Goal: Task Accomplishment & Management: Manage account settings

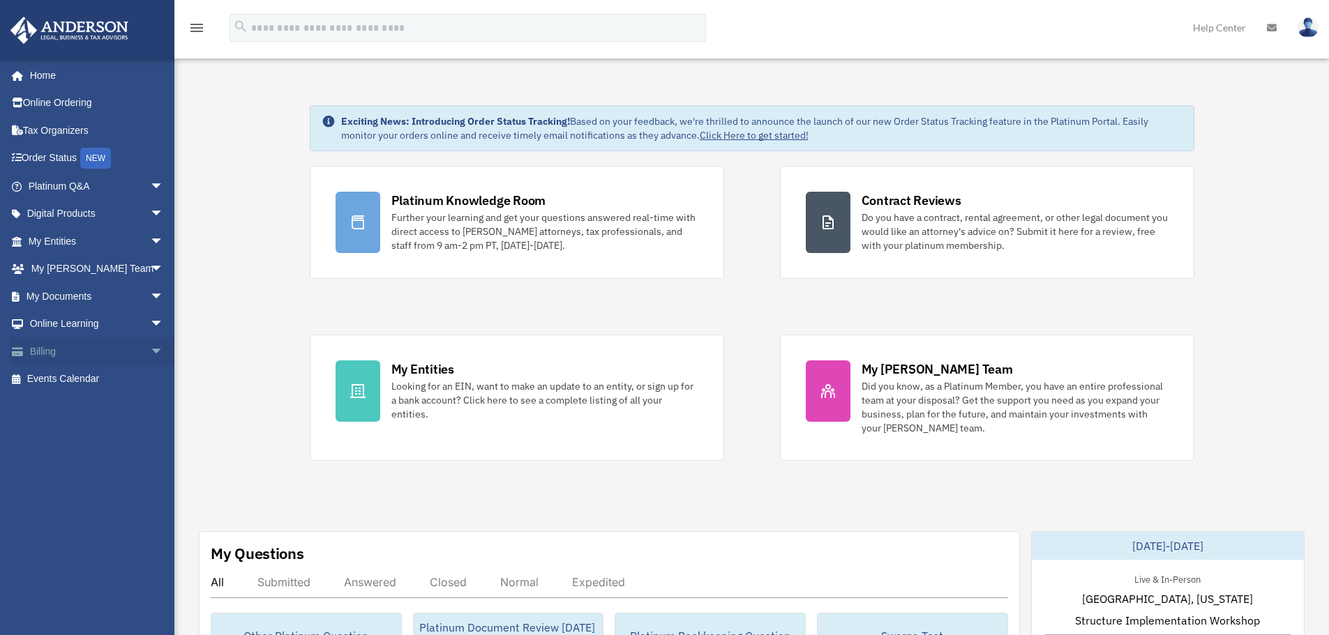
click at [150, 349] on span "arrow_drop_down" at bounding box center [164, 352] width 28 height 29
click at [150, 217] on span "arrow_drop_down" at bounding box center [164, 214] width 28 height 29
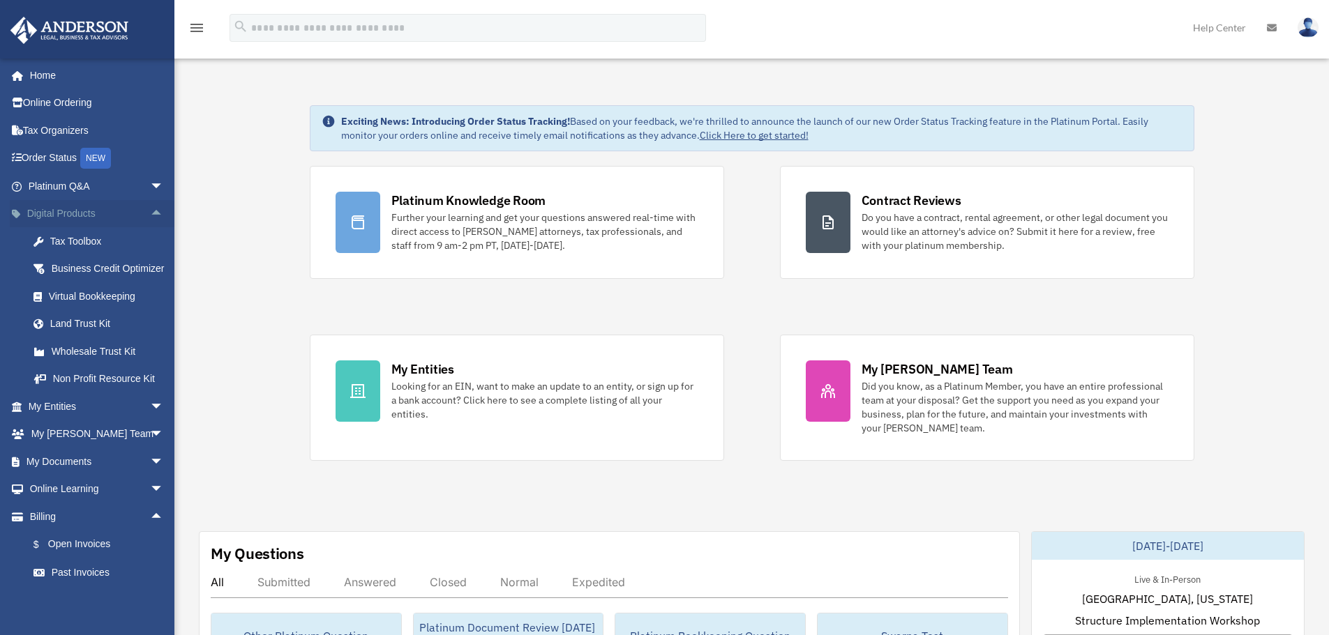
click at [150, 217] on span "arrow_drop_up" at bounding box center [164, 214] width 28 height 29
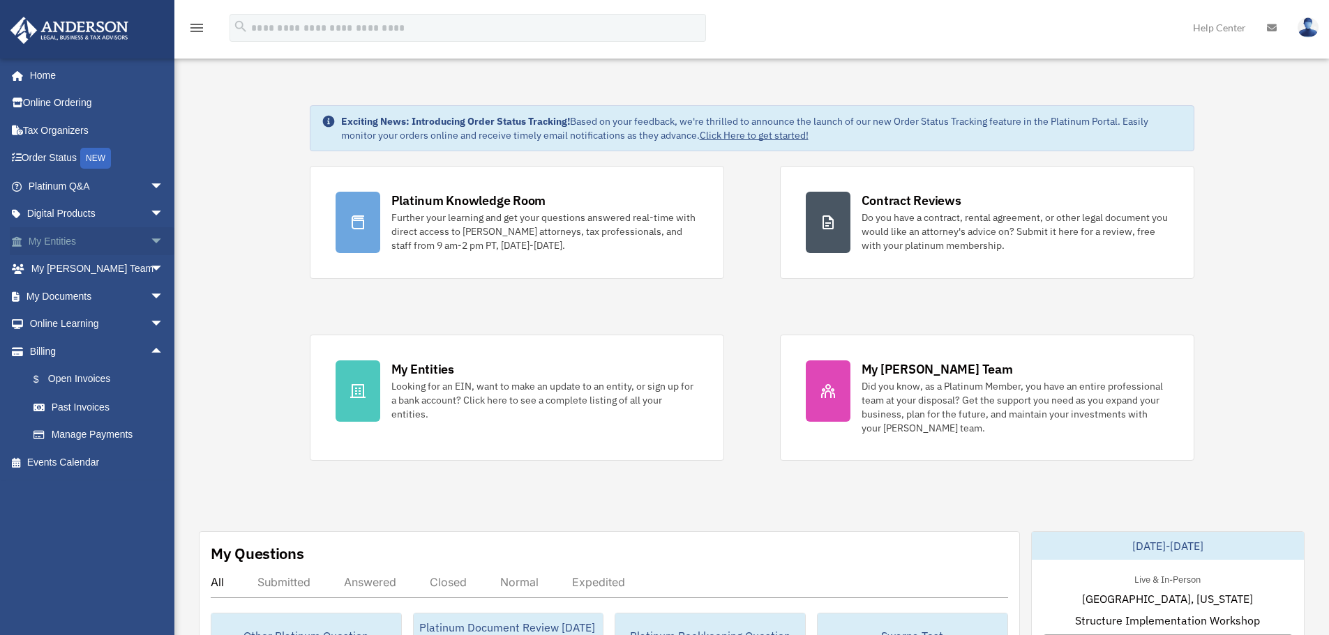
click at [150, 247] on span "arrow_drop_down" at bounding box center [164, 241] width 28 height 29
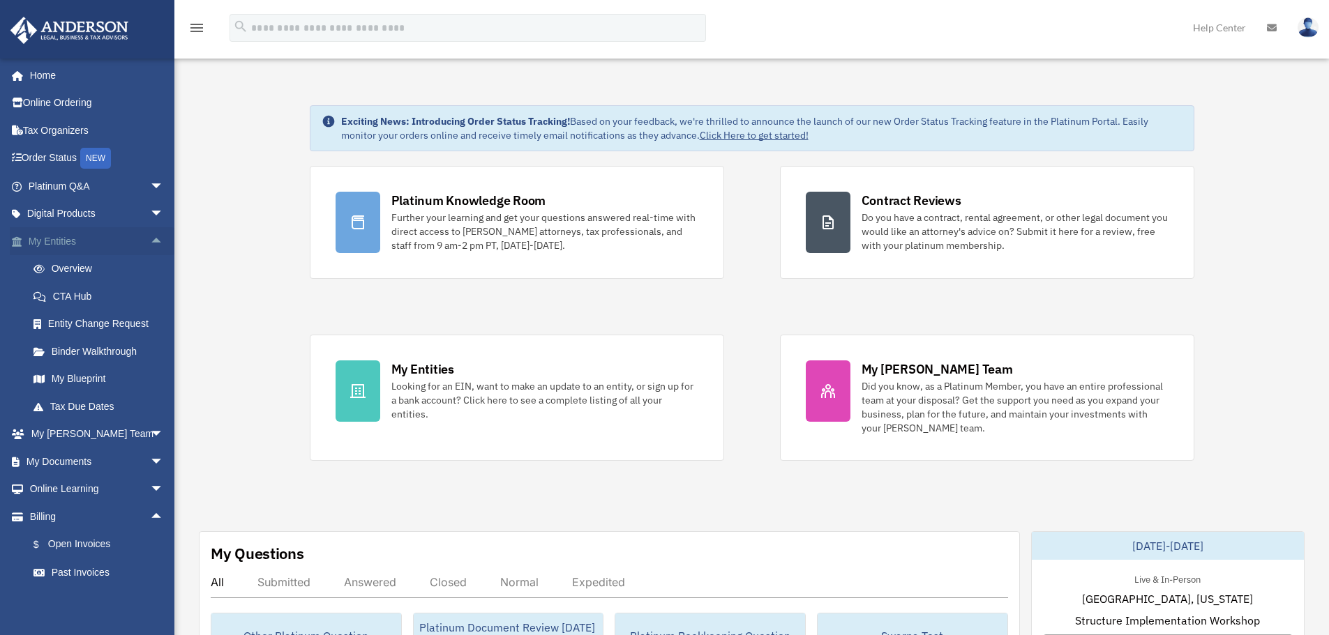
click at [150, 247] on span "arrow_drop_up" at bounding box center [164, 241] width 28 height 29
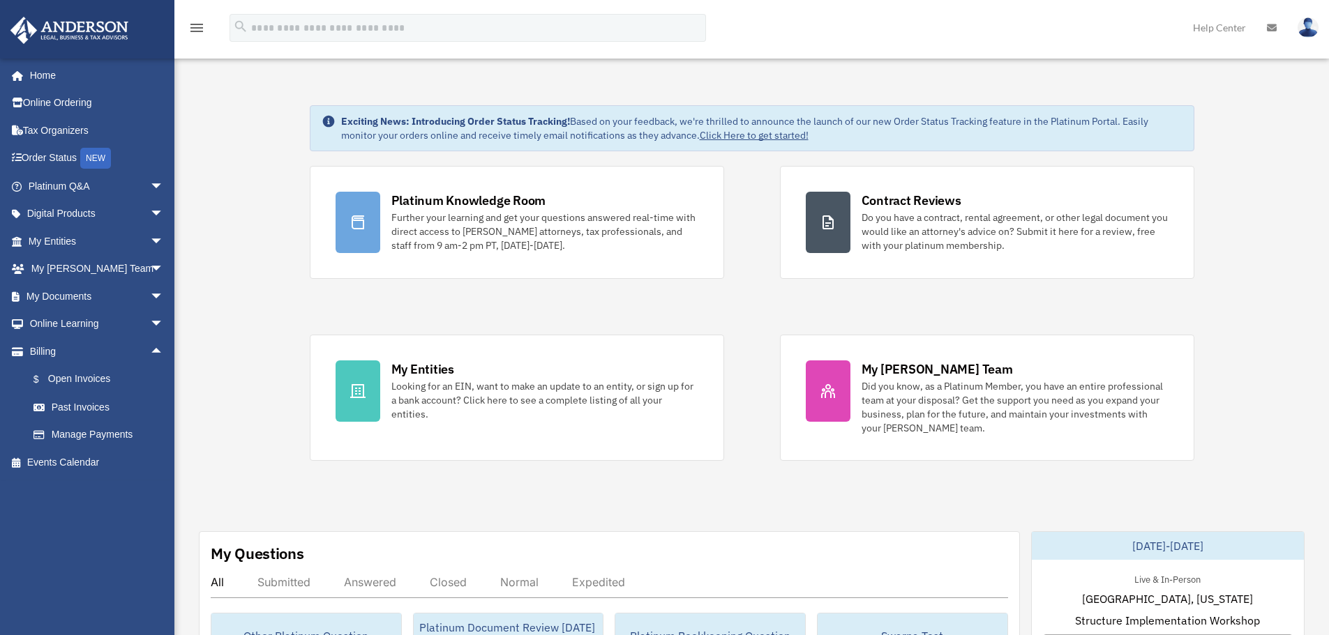
click at [1313, 29] on img at bounding box center [1307, 27] width 21 height 20
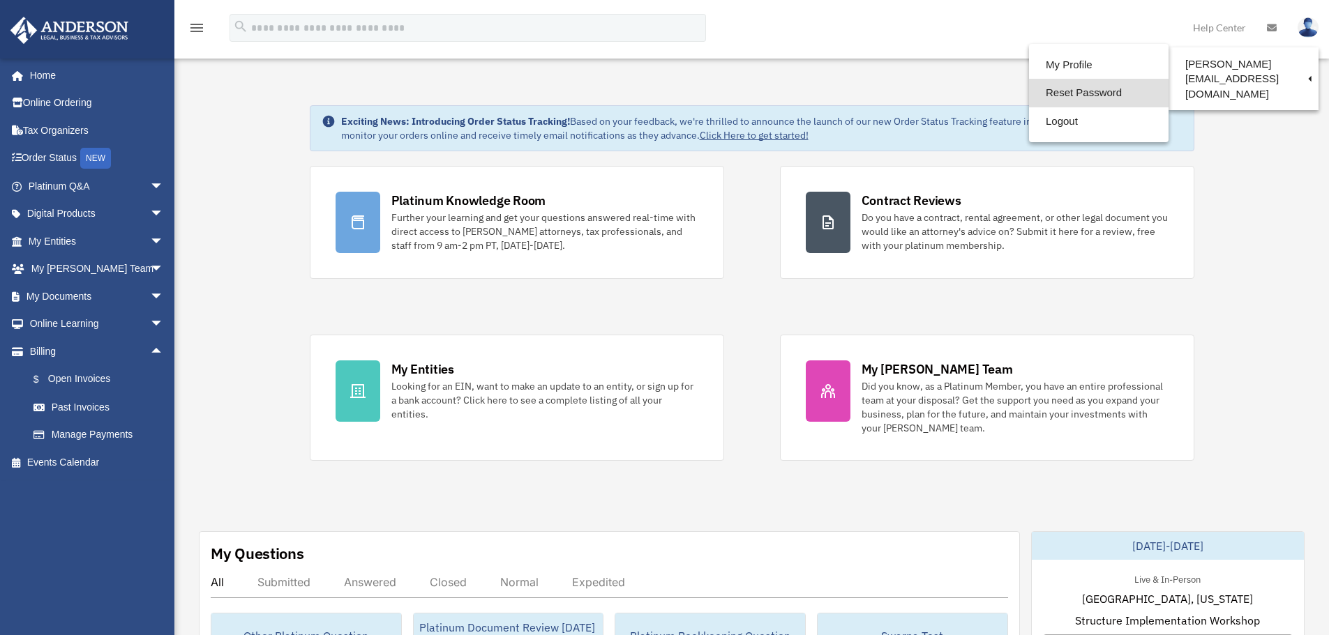
click at [1071, 95] on link "Reset Password" at bounding box center [1098, 93] width 139 height 29
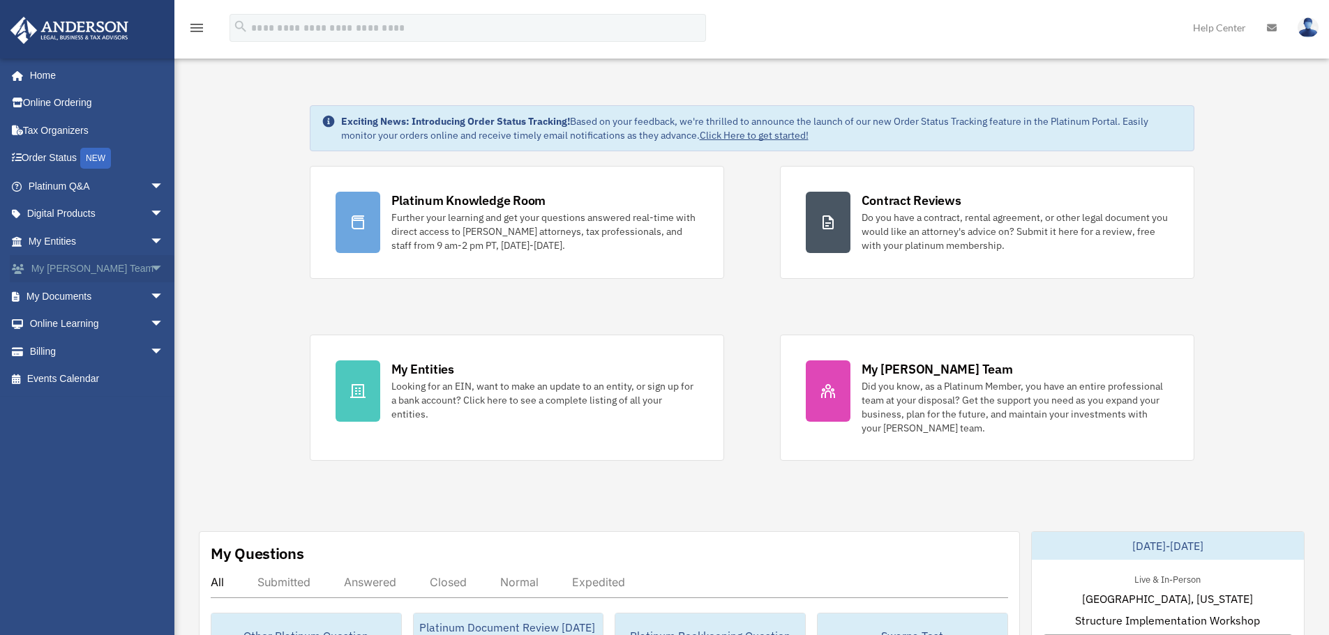
click at [150, 272] on span "arrow_drop_down" at bounding box center [164, 269] width 28 height 29
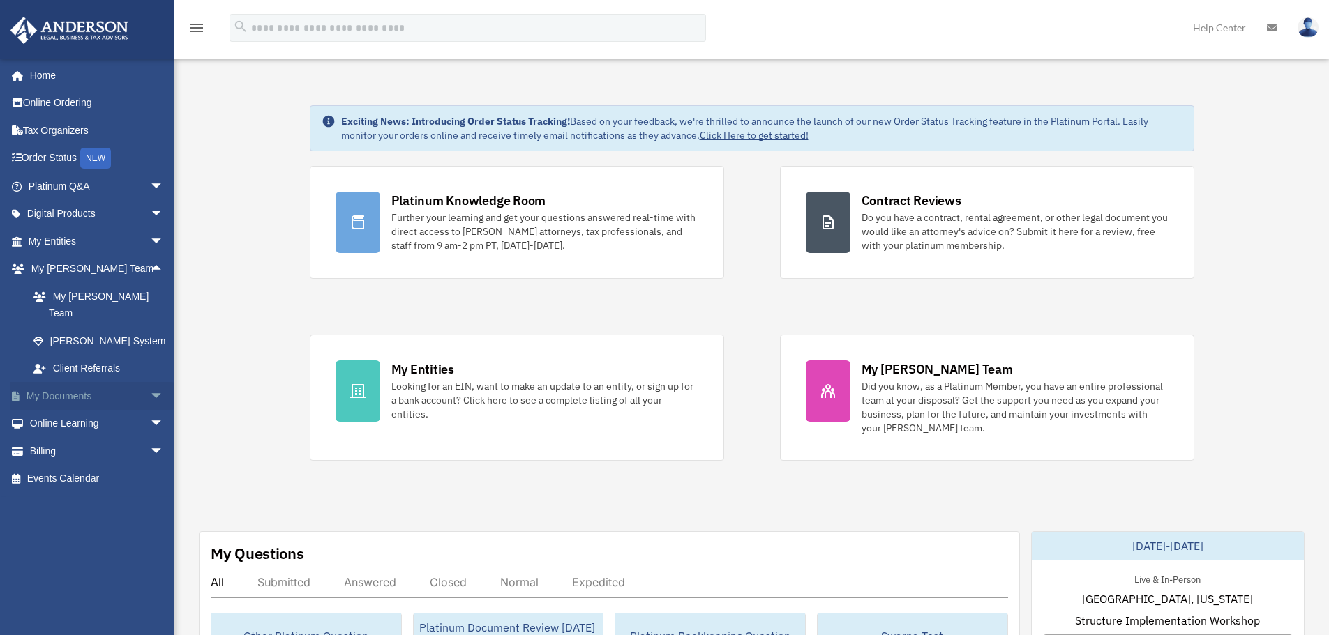
click at [152, 389] on span "arrow_drop_down" at bounding box center [164, 396] width 28 height 29
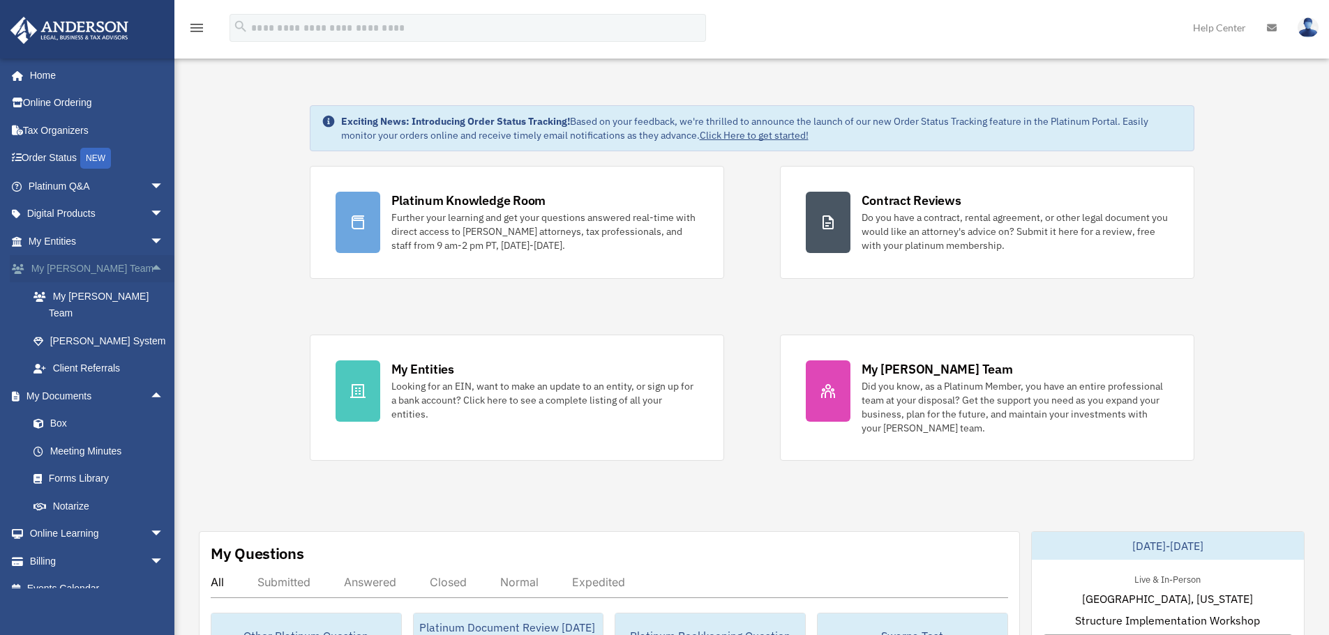
click at [150, 273] on span "arrow_drop_up" at bounding box center [164, 269] width 28 height 29
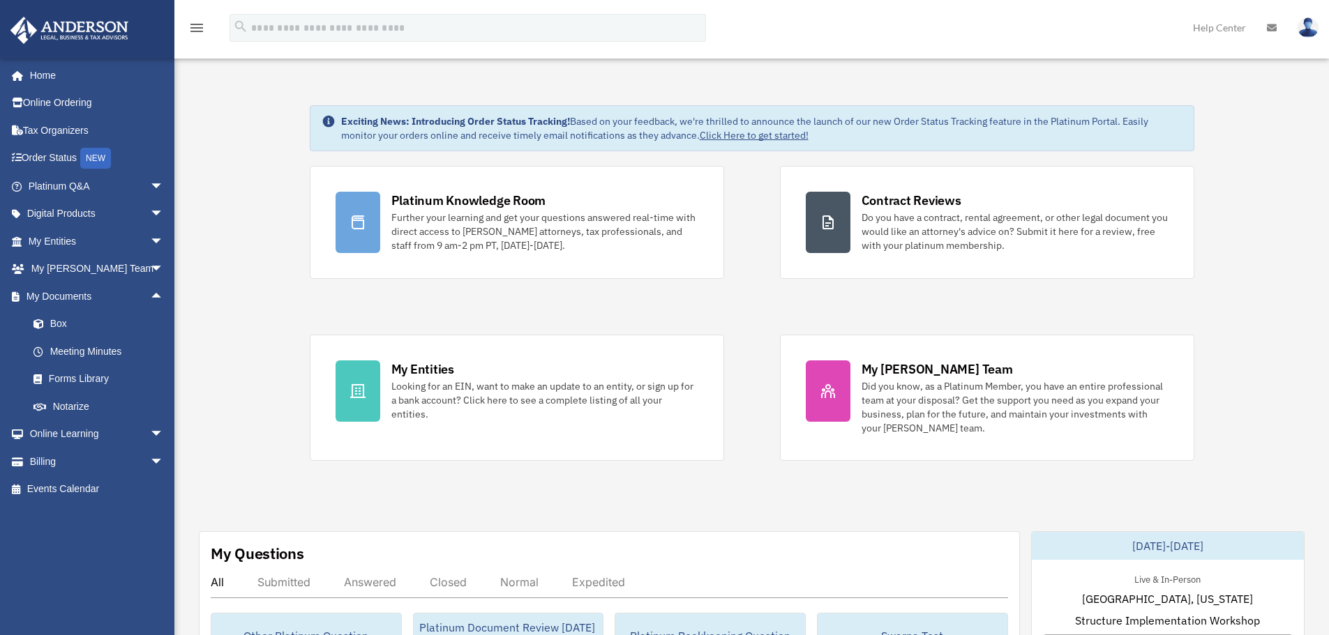
click at [1315, 36] on link at bounding box center [1308, 27] width 42 height 61
click at [84, 322] on link "Box" at bounding box center [102, 324] width 165 height 28
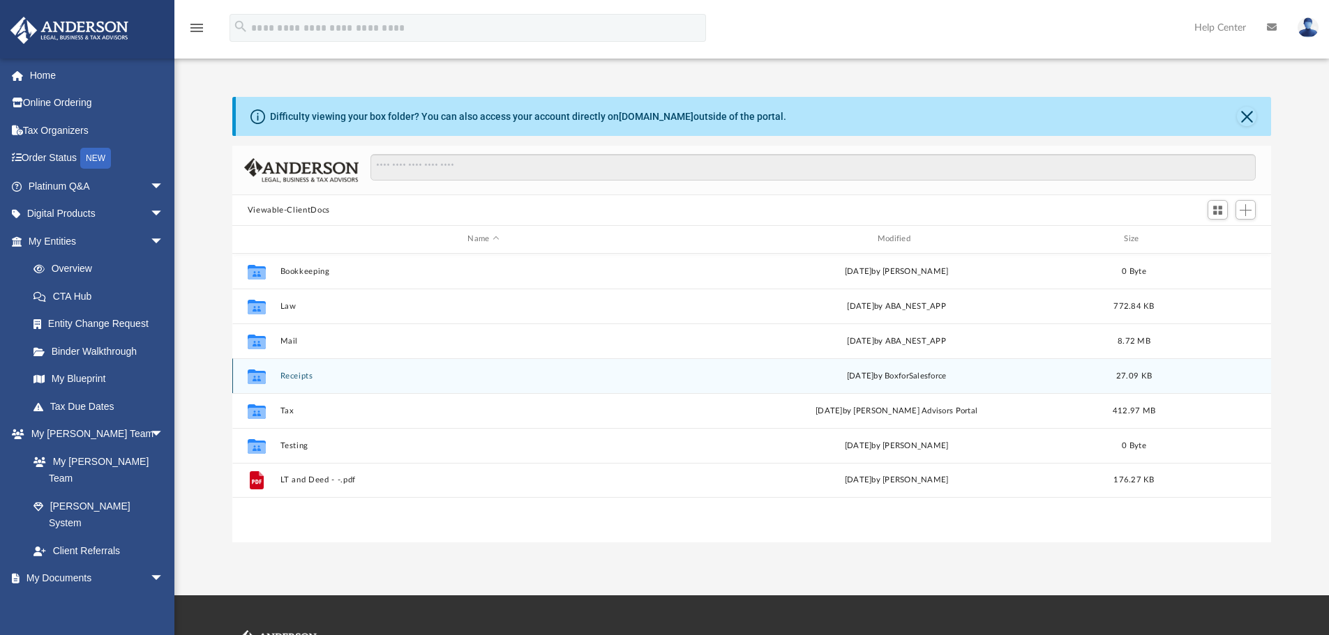
scroll to position [307, 1028]
